Goal: Browse casually

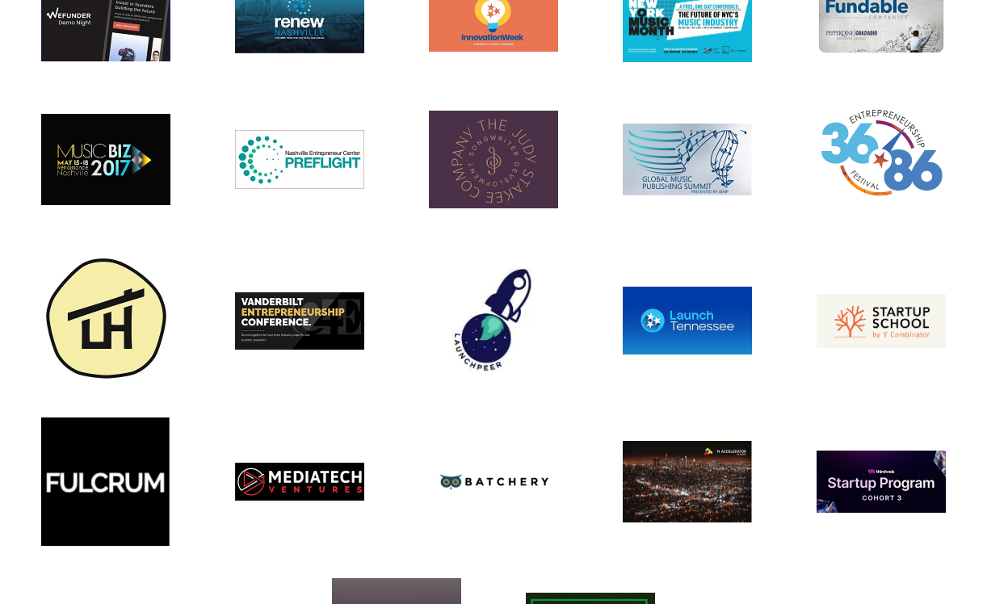
scroll to position [5348, 0]
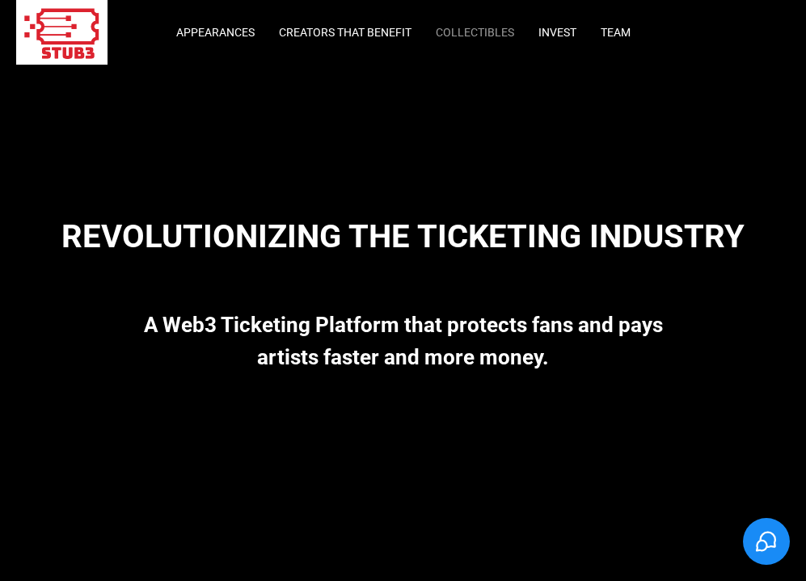
click at [471, 31] on link "Collectibles" at bounding box center [474, 32] width 78 height 13
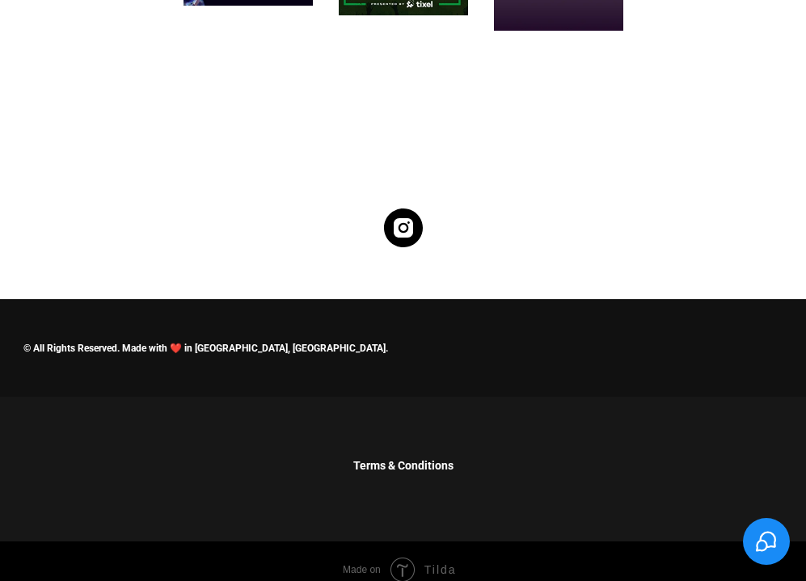
scroll to position [5810, 0]
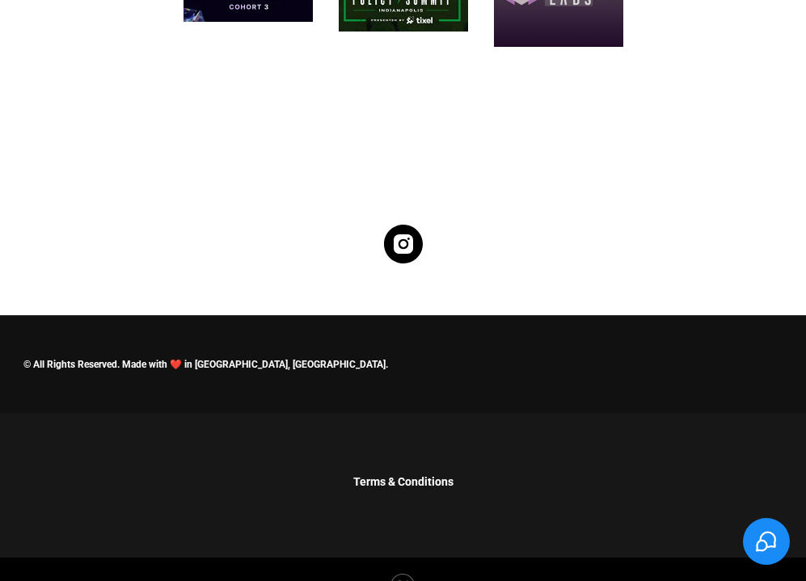
click at [401, 229] on icon "Stub3" at bounding box center [403, 244] width 39 height 39
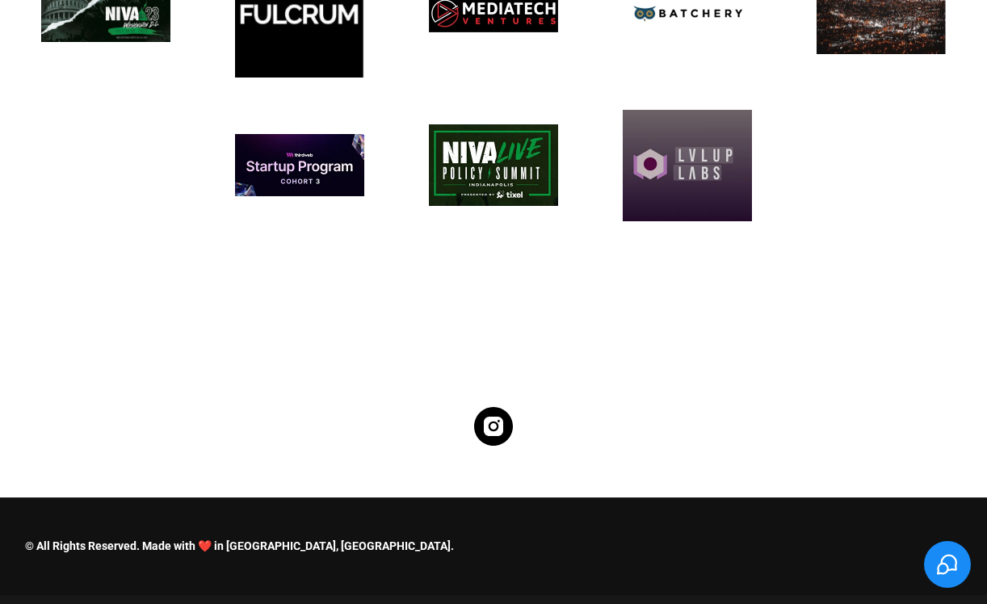
scroll to position [5876, 0]
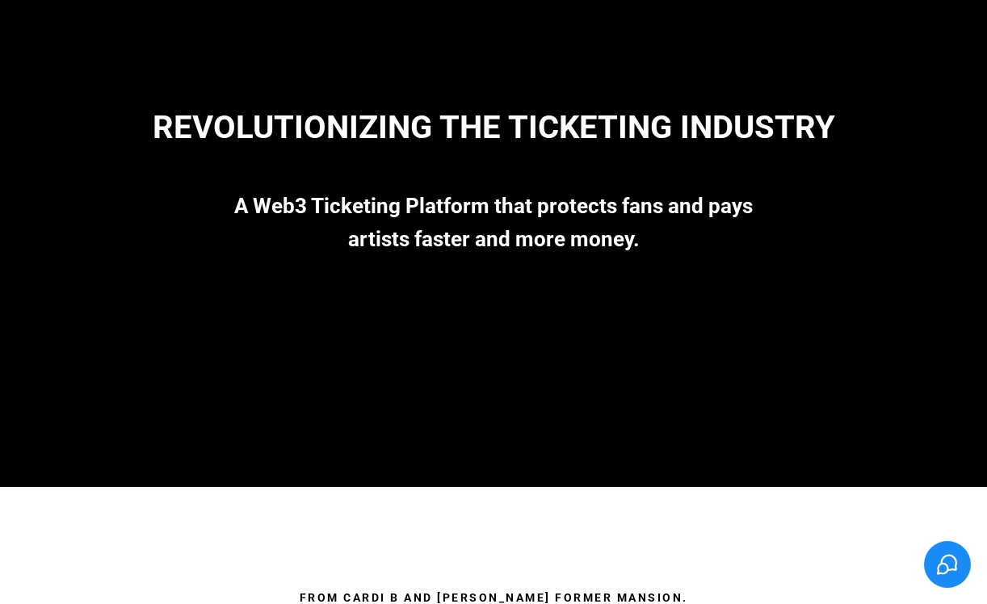
scroll to position [225, 0]
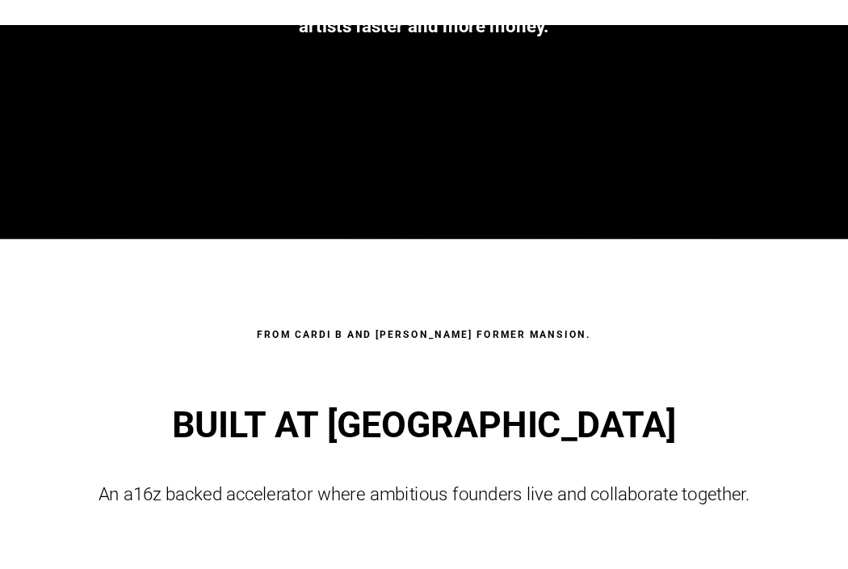
scroll to position [428, 0]
